Goal: Entertainment & Leisure: Consume media (video, audio)

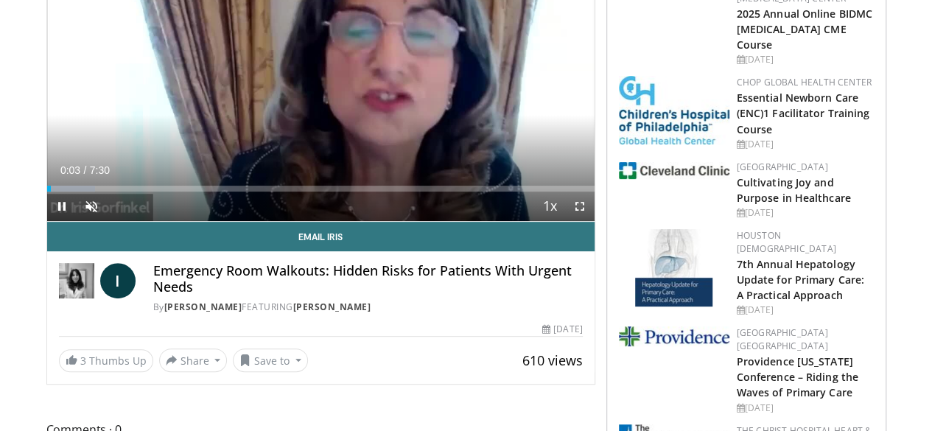
scroll to position [192, 0]
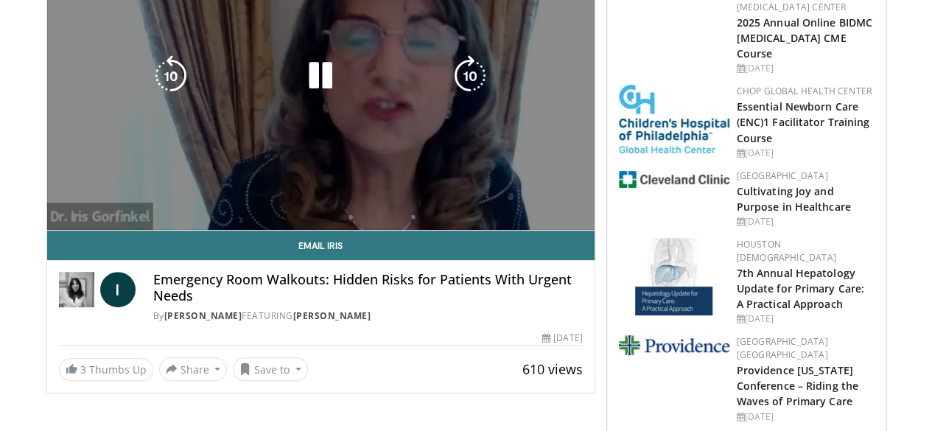
click at [181, 195] on div "10 seconds Tap to unmute" at bounding box center [320, 76] width 547 height 308
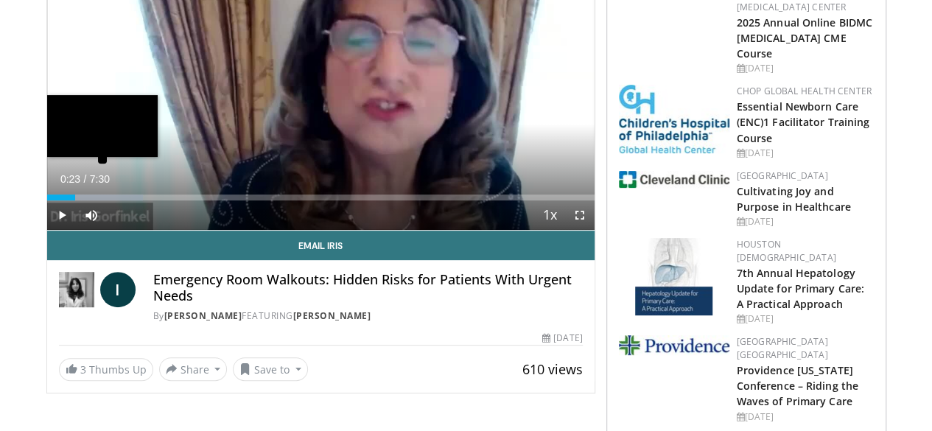
click at [144, 200] on div "Loaded : 17.60% 0:23" at bounding box center [320, 193] width 547 height 14
